Goal: Complete application form

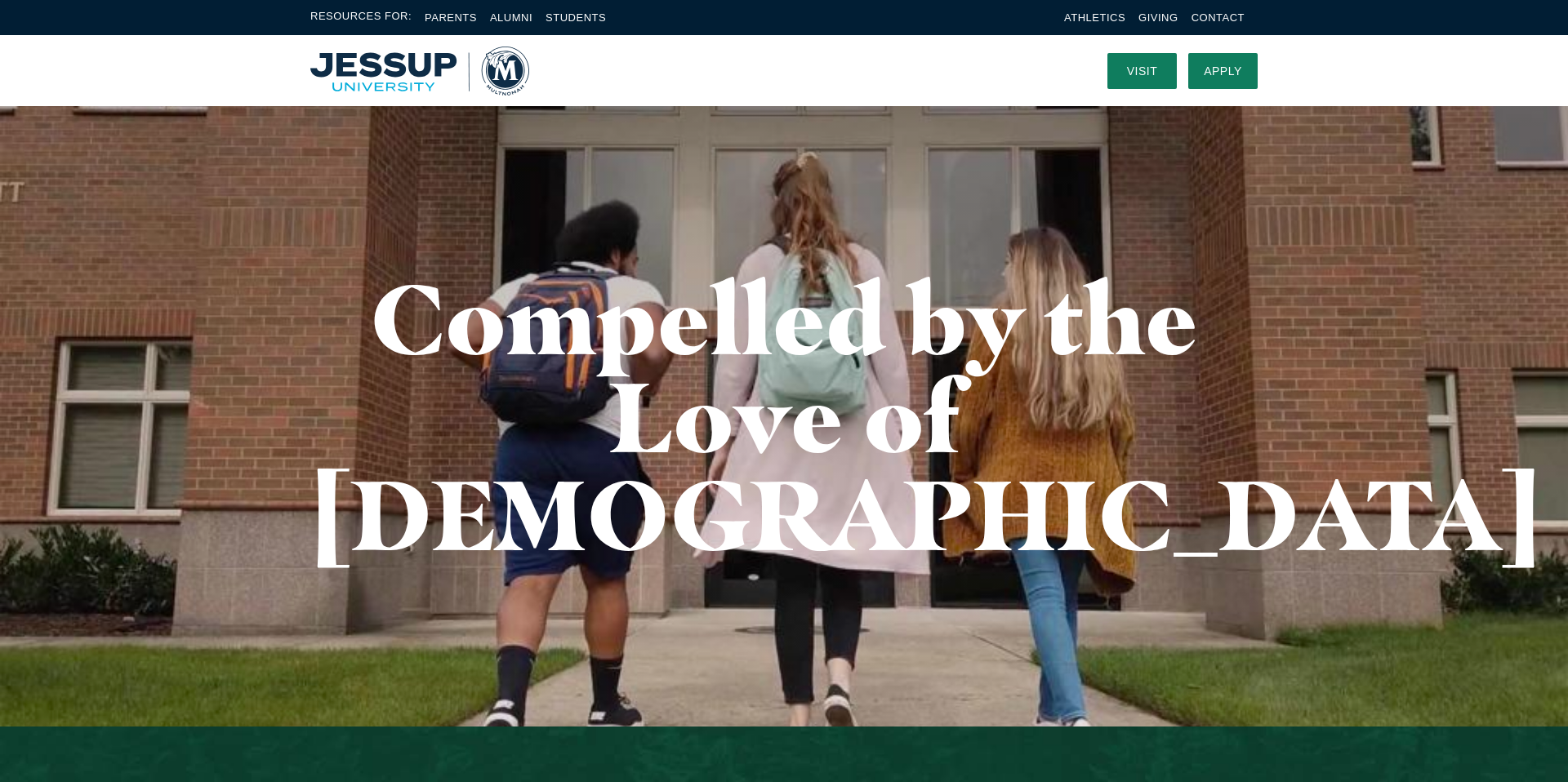
click at [385, 66] on img "Home" at bounding box center [419, 70] width 219 height 49
click at [1232, 69] on link "Apply" at bounding box center [1223, 70] width 69 height 36
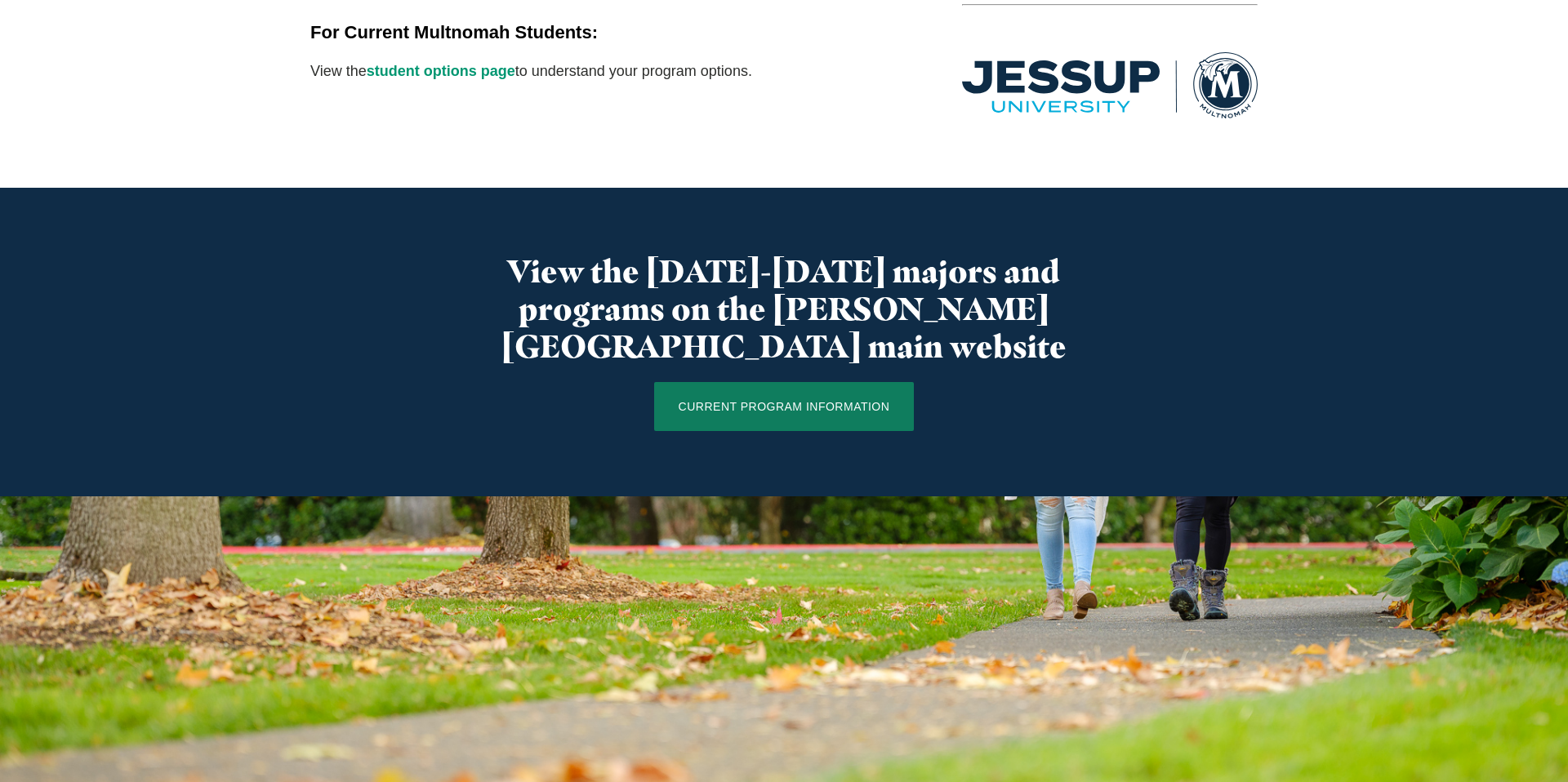
scroll to position [846, 0]
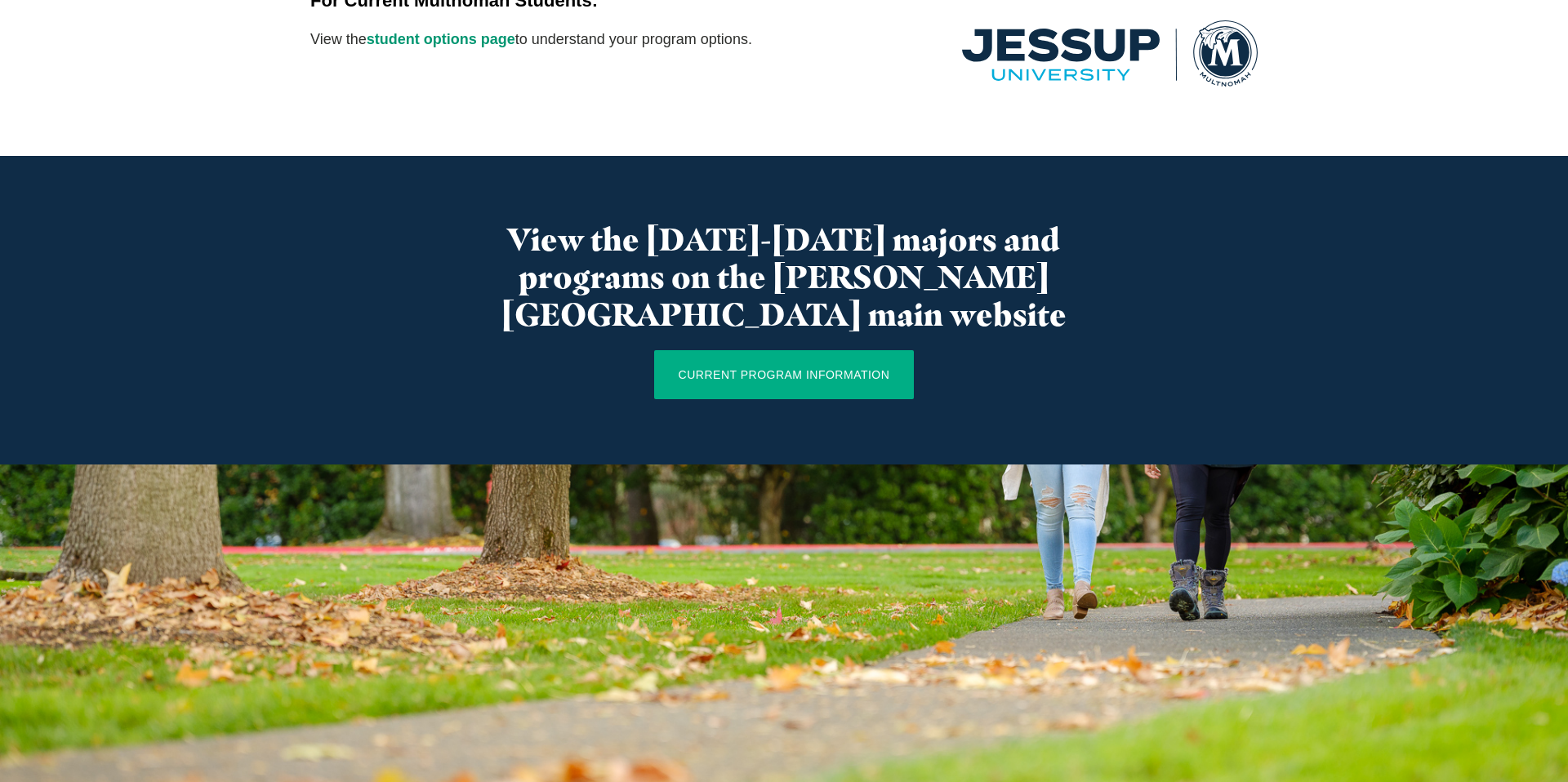
click at [829, 350] on link "CURRENT PROGRAM INFORMATION" at bounding box center [784, 374] width 261 height 49
